Goal: Information Seeking & Learning: Learn about a topic

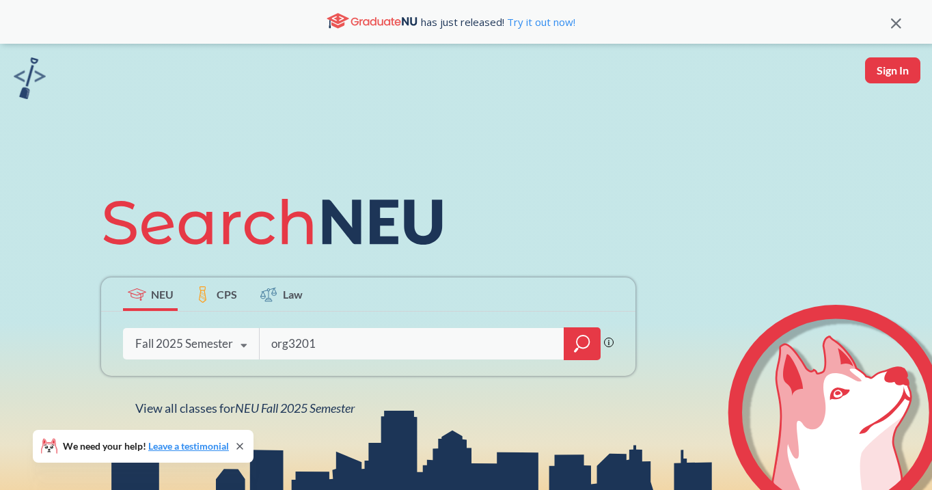
type input "org3201"
click at [586, 343] on icon "magnifying glass" at bounding box center [582, 343] width 16 height 19
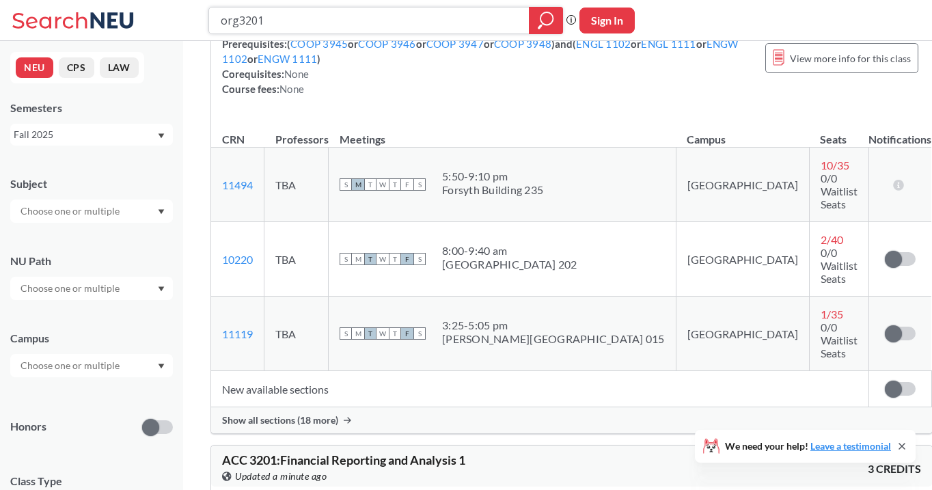
scroll to position [180, 0]
click at [270, 415] on span "Show all sections (18 more)" at bounding box center [280, 421] width 116 height 12
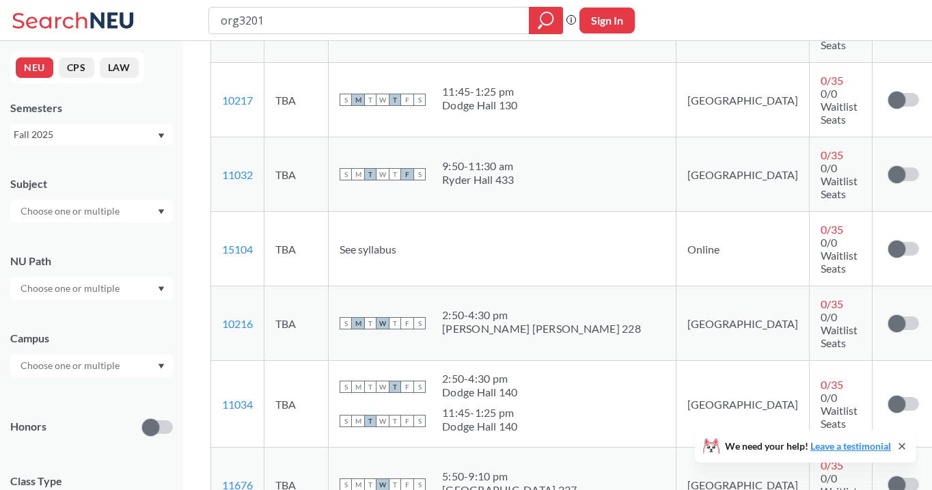
scroll to position [472, 0]
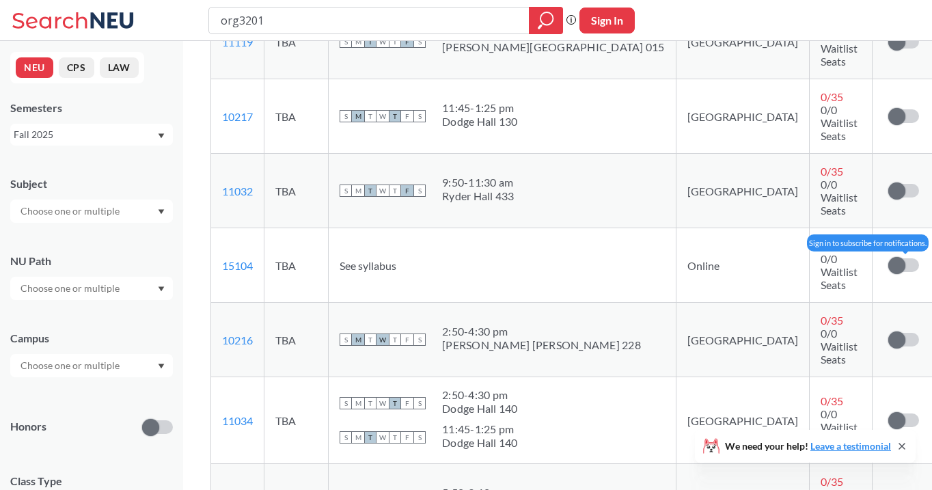
click at [888, 257] on span at bounding box center [896, 265] width 17 height 17
click at [888, 258] on input "checkbox" at bounding box center [888, 258] width 0 height 0
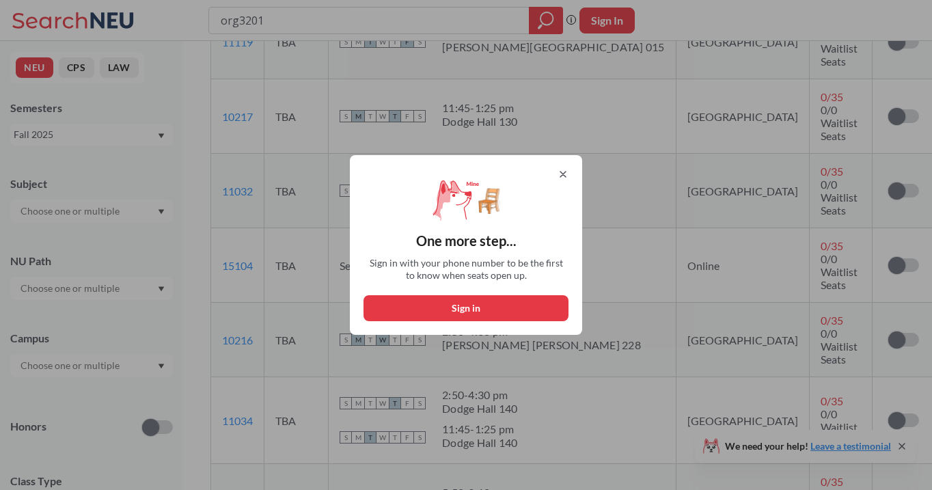
click at [484, 308] on button "Sign in" at bounding box center [466, 308] width 205 height 26
select select "US"
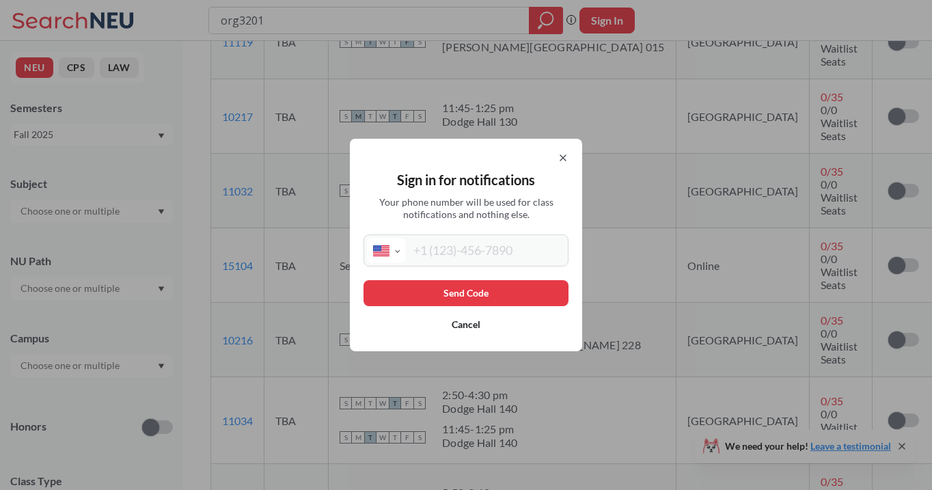
click at [442, 251] on input "tel" at bounding box center [485, 250] width 160 height 25
type input "[PHONE_NUMBER]"
click at [491, 293] on button "Send Code" at bounding box center [466, 293] width 205 height 26
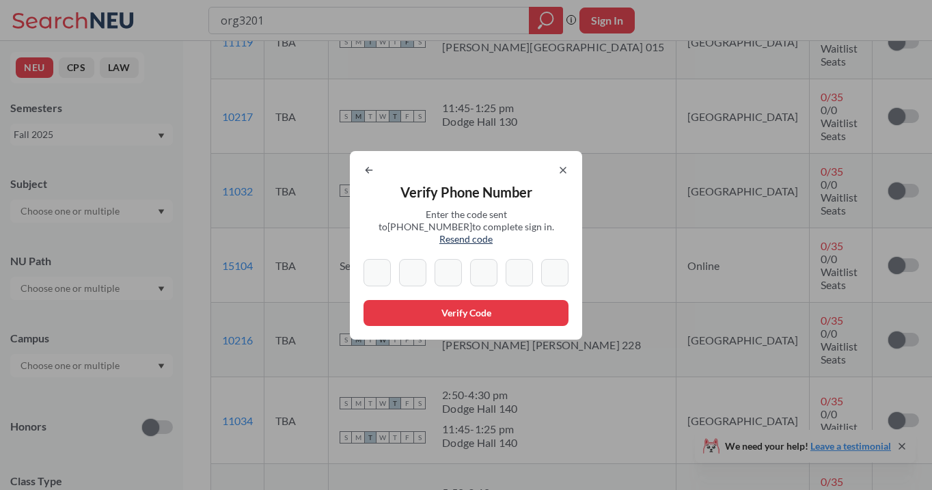
type input "6"
type input "8"
type input "9"
type input "7"
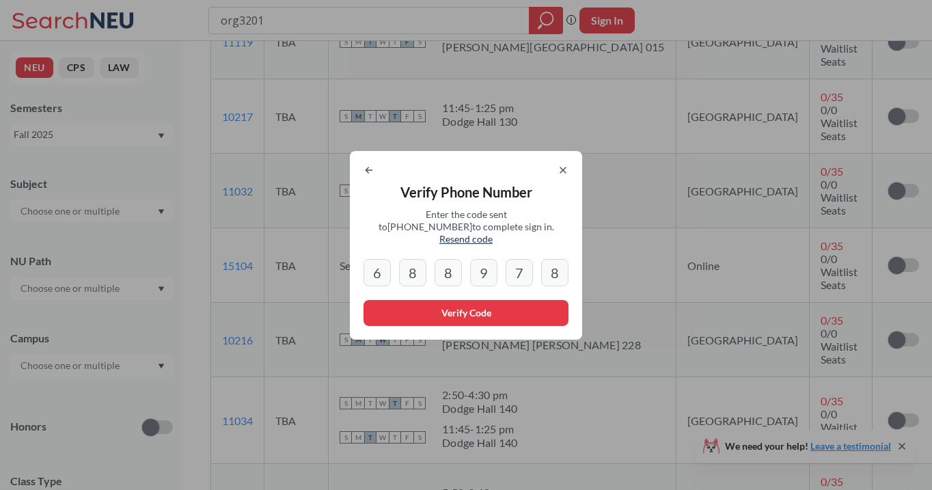
type input "8"
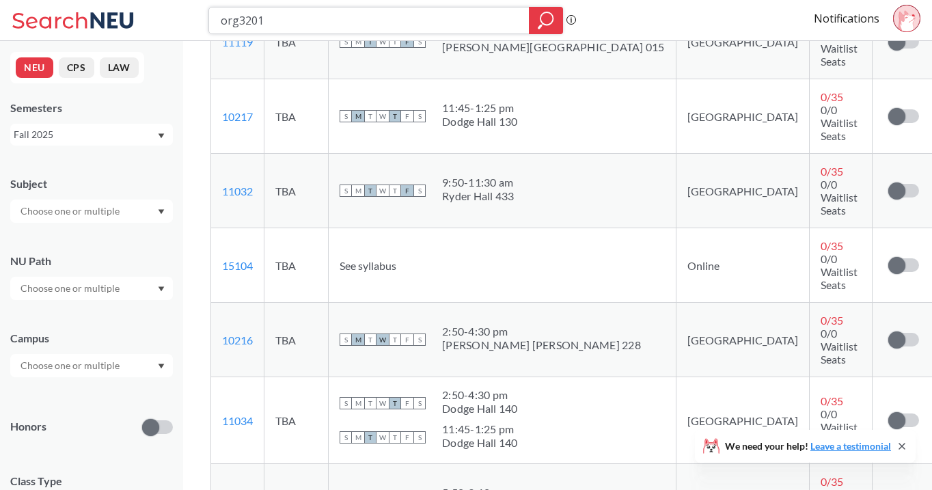
drag, startPoint x: 321, startPoint y: 25, endPoint x: 191, endPoint y: 22, distance: 129.9
click at [191, 22] on div "org3201 Phrase search guarantees the exact search appears in the results. Ex. I…" at bounding box center [466, 20] width 932 height 41
click at [888, 257] on span at bounding box center [896, 265] width 17 height 17
click at [888, 258] on input "checkbox" at bounding box center [888, 258] width 0 height 0
click at [284, 21] on input "search" at bounding box center [369, 20] width 300 height 23
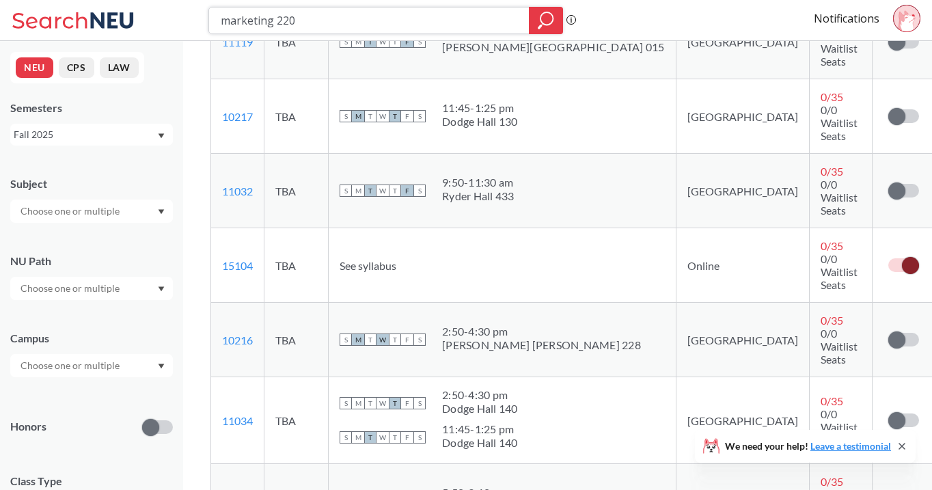
type input "marketing 2201"
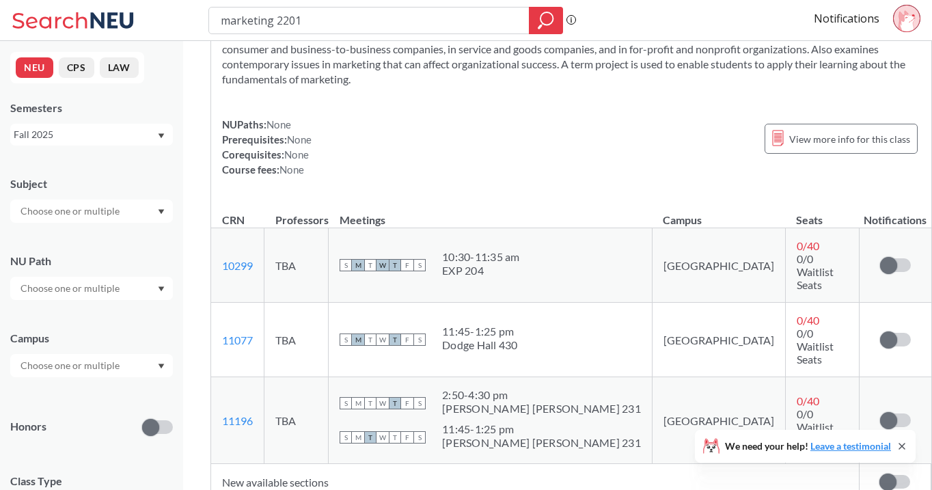
scroll to position [90, 0]
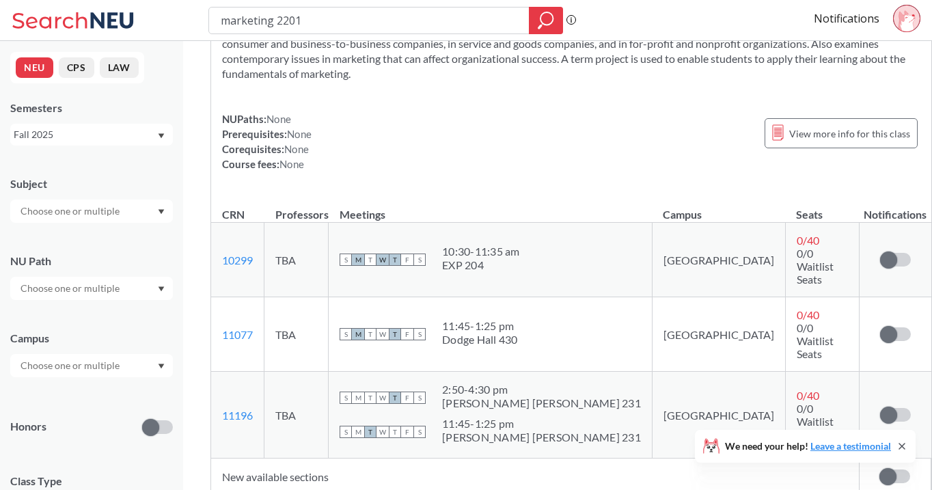
click at [675, 172] on div "Provides an overview of the role of marketing in business and society. Consider…" at bounding box center [571, 101] width 720 height 183
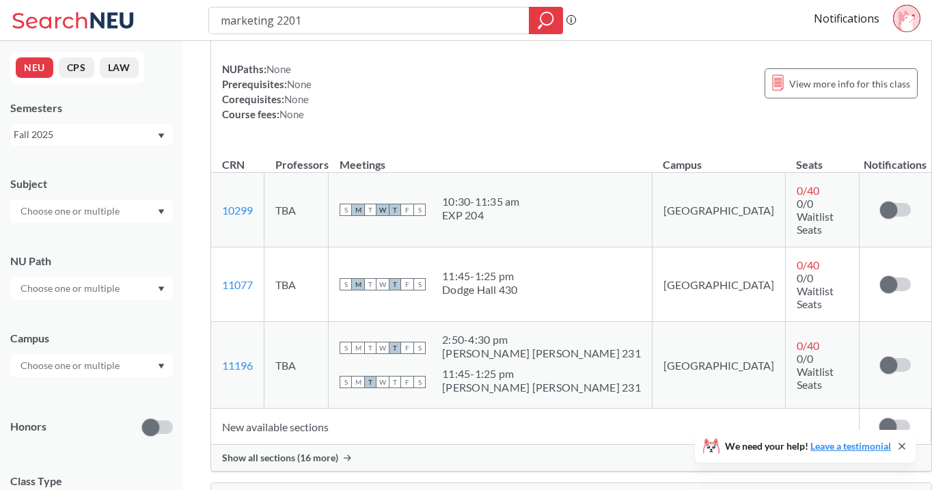
scroll to position [151, 0]
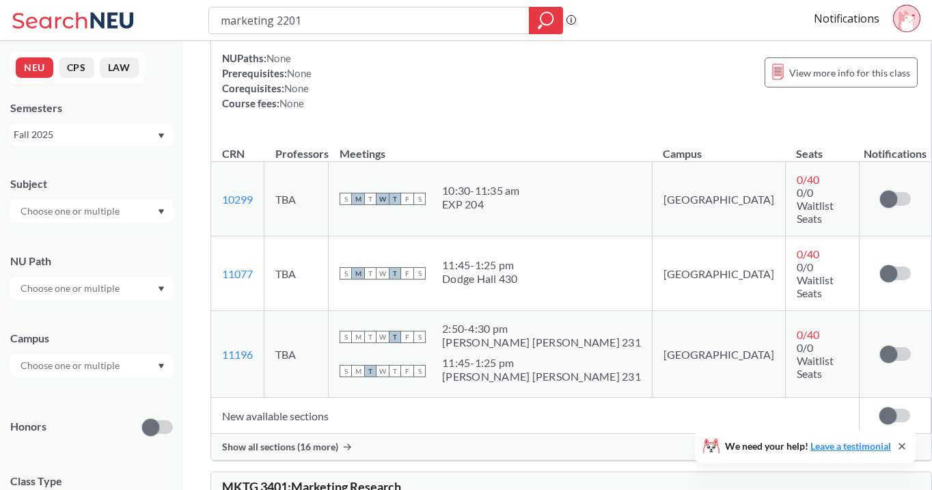
click at [286, 441] on span "Show all sections (16 more)" at bounding box center [280, 447] width 116 height 12
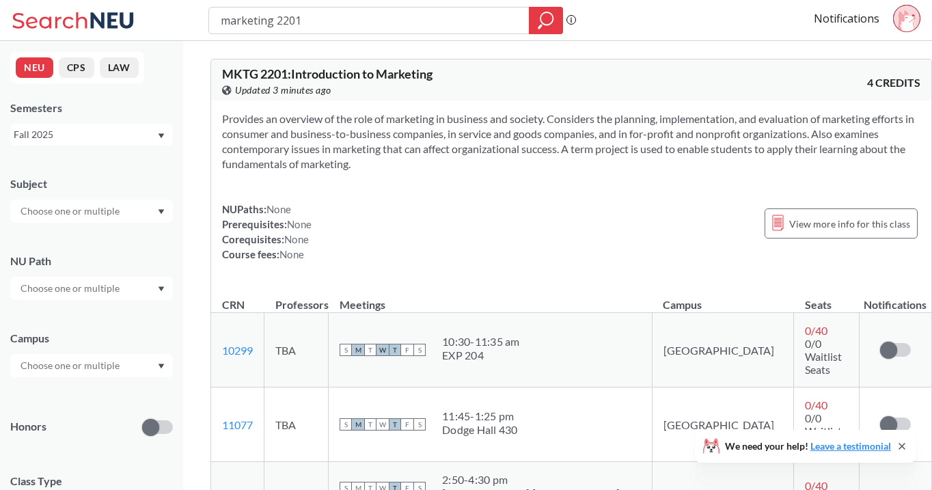
scroll to position [0, 0]
